Goal: Find specific page/section: Find specific page/section

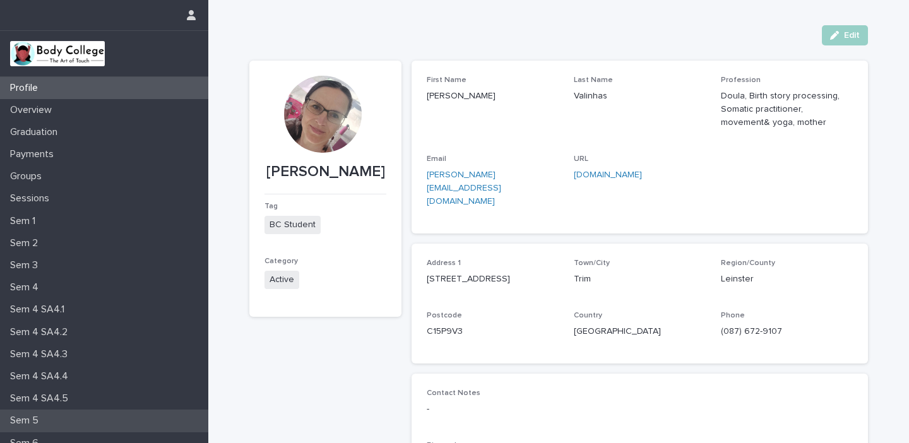
click at [40, 418] on p "Sem 5" at bounding box center [27, 421] width 44 height 12
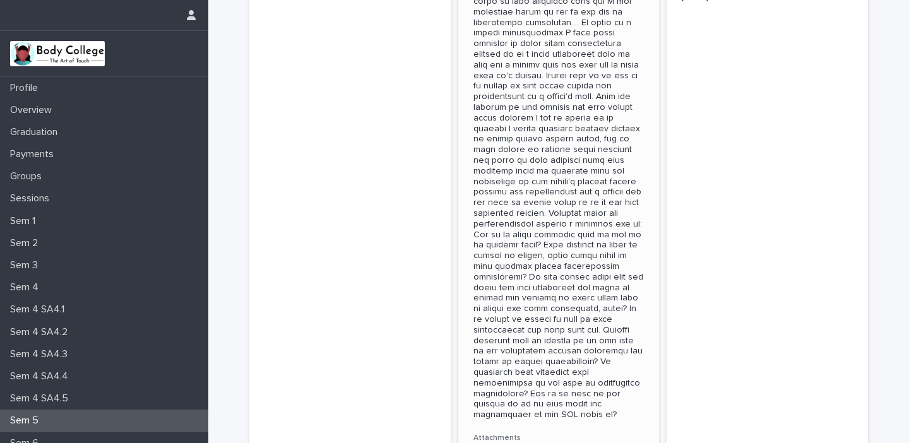
scroll to position [614, 0]
